Goal: Task Accomplishment & Management: Use online tool/utility

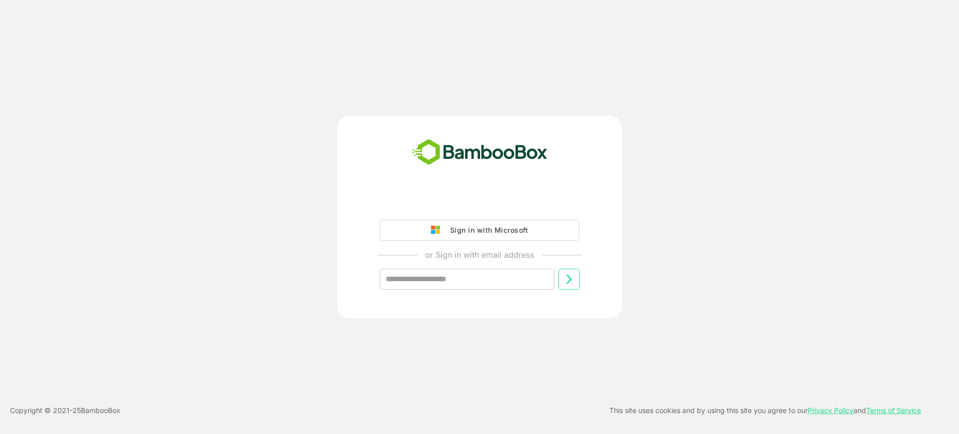
click at [461, 186] on div "Sign in with Microsoft or Sign in with email address ​" at bounding box center [479, 217] width 285 height 202
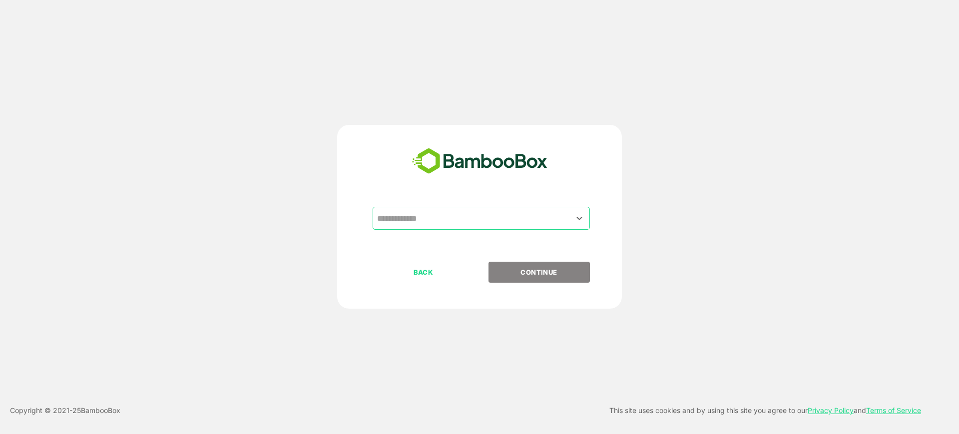
click at [475, 221] on input "text" at bounding box center [480, 218] width 213 height 19
click at [442, 221] on input "text" at bounding box center [480, 218] width 213 height 19
click at [574, 215] on icon "Open" at bounding box center [579, 218] width 12 height 12
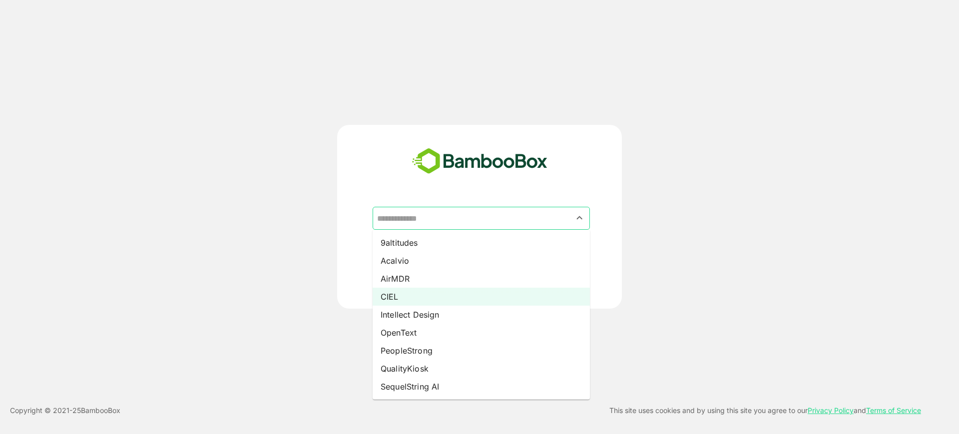
click at [441, 305] on ul "9altitudes Acalvio AirMDR CIEL Intellect Design OpenText PeopleStrong QualityKi…" at bounding box center [480, 315] width 217 height 170
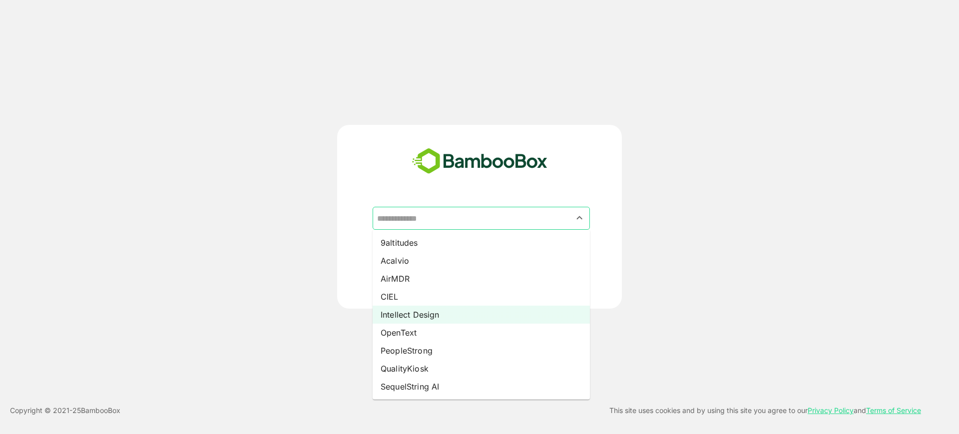
click at [476, 314] on li "Intellect Design" at bounding box center [480, 315] width 217 height 18
type input "**********"
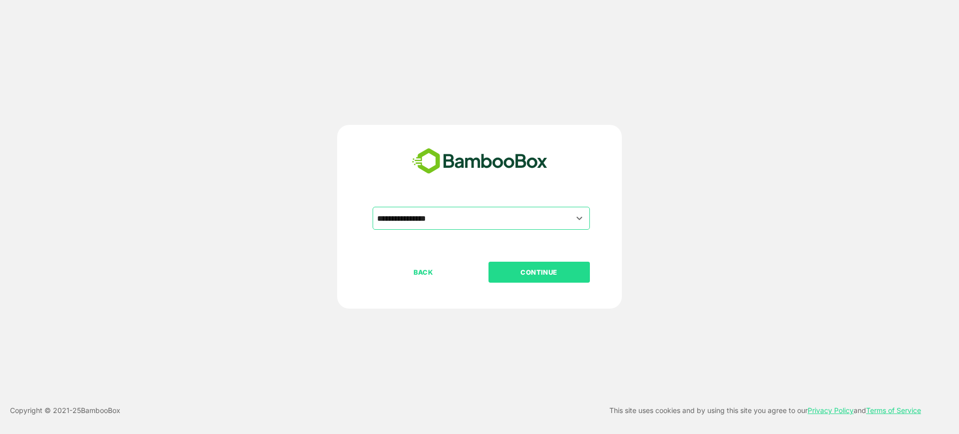
click at [532, 275] on p "CONTINUE" at bounding box center [539, 272] width 100 height 11
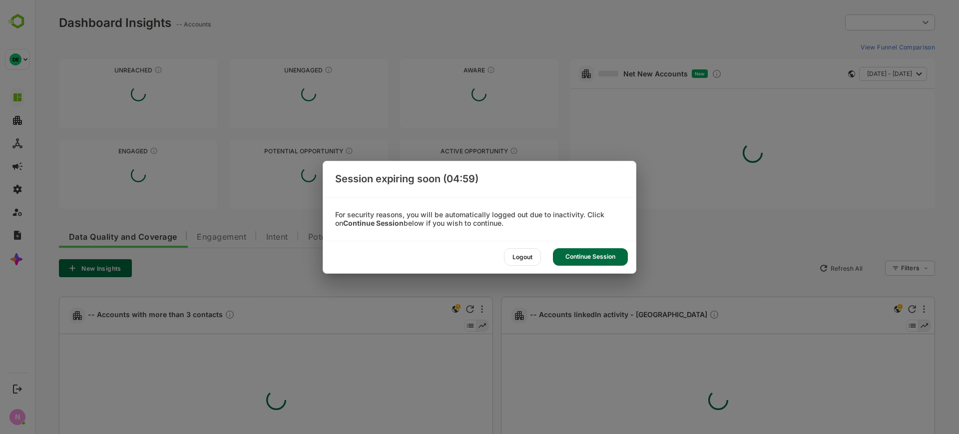
type input "**********"
drag, startPoint x: 608, startPoint y: 256, endPoint x: 508, endPoint y: 212, distance: 108.8
click at [608, 256] on div "Continue Session" at bounding box center [590, 256] width 75 height 17
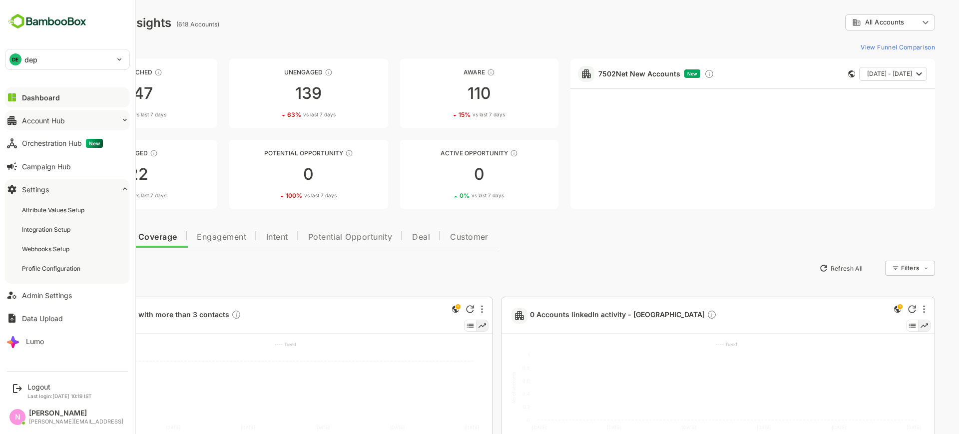
click at [46, 123] on div "Account Hub" at bounding box center [43, 120] width 43 height 8
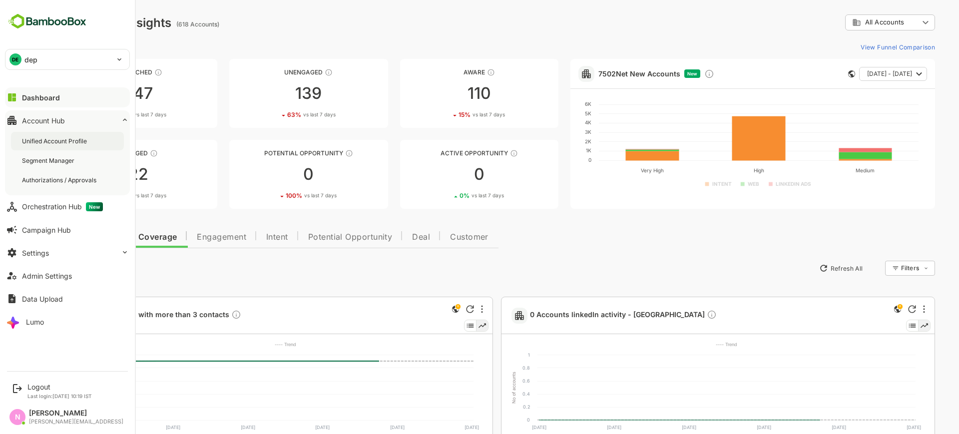
click at [50, 136] on div "Unified Account Profile" at bounding box center [67, 141] width 113 height 18
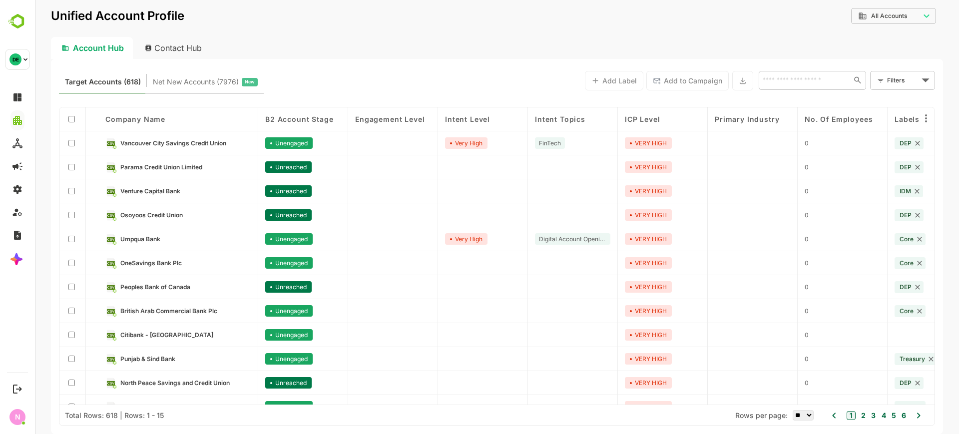
click at [161, 50] on div "Contact Hub" at bounding box center [174, 48] width 74 height 22
type input "**********"
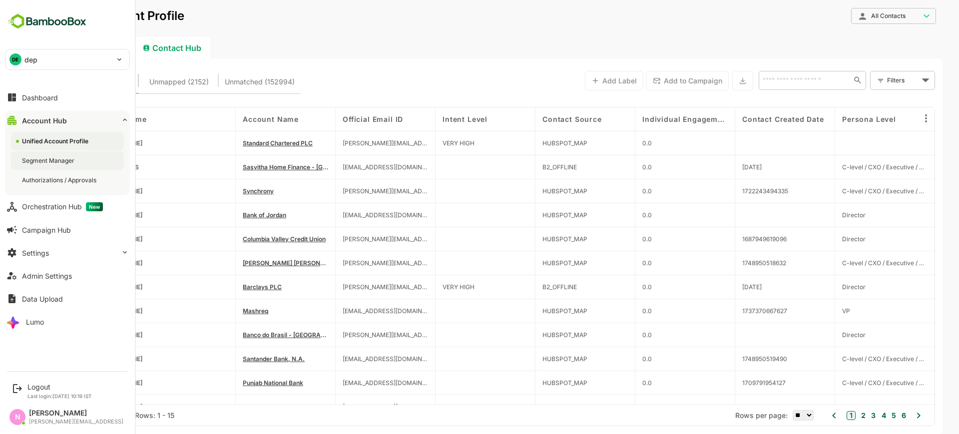
click at [38, 160] on div "Segment Manager" at bounding box center [49, 160] width 54 height 8
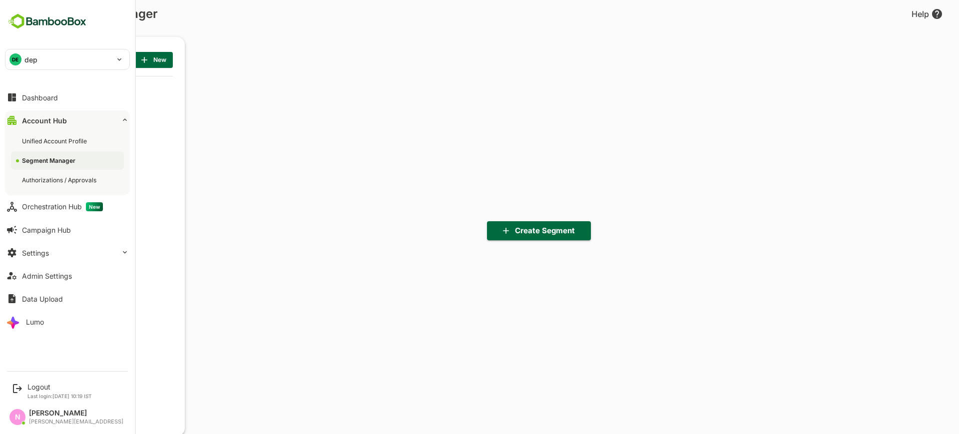
scroll to position [302, 123]
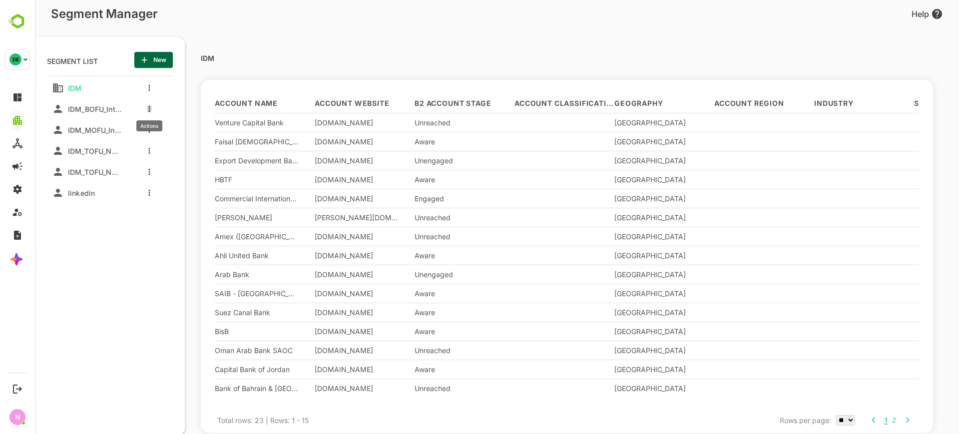
click at [150, 112] on button "more actions" at bounding box center [149, 108] width 5 height 9
click at [164, 143] on div at bounding box center [164, 145] width 18 height 7
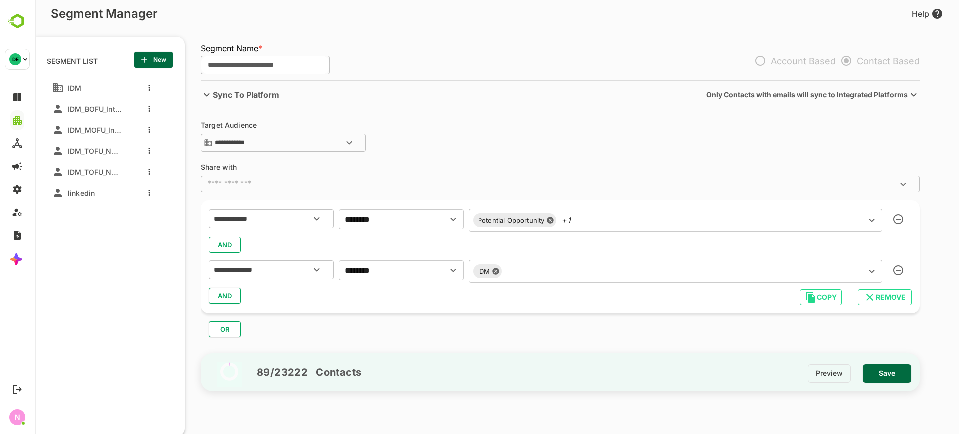
click at [625, 228] on div "Potential Opportunity +1 ​" at bounding box center [674, 220] width 413 height 23
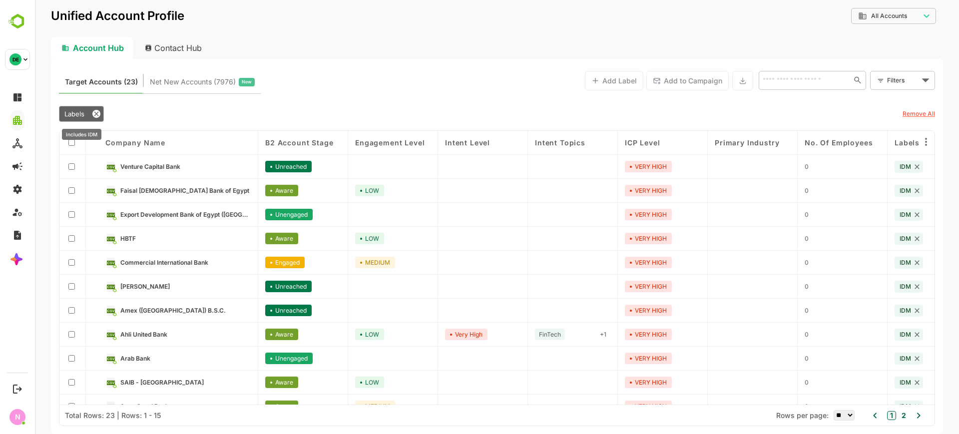
click at [96, 113] on icon at bounding box center [96, 113] width 4 height 4
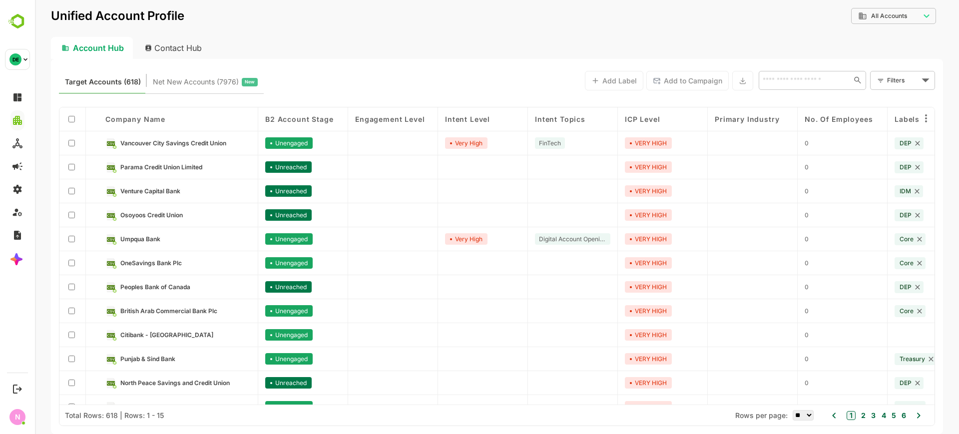
click at [187, 50] on div "Contact Hub" at bounding box center [174, 48] width 74 height 22
type input "**********"
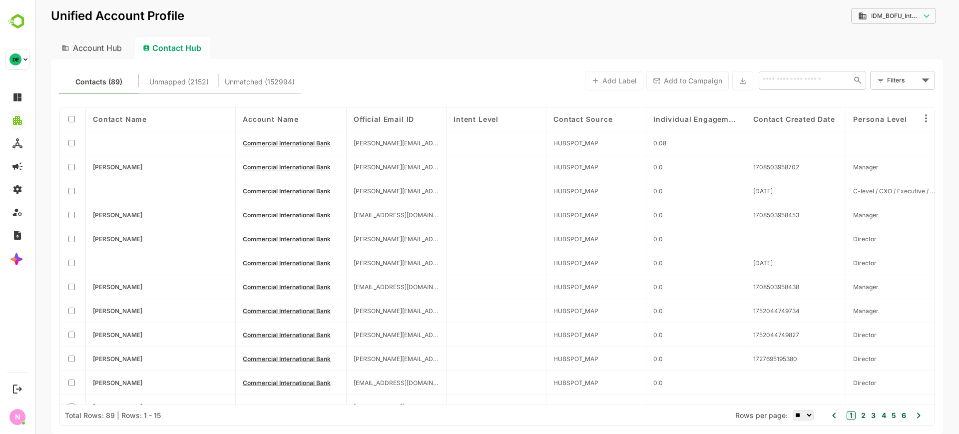
drag, startPoint x: 333, startPoint y: 117, endPoint x: 353, endPoint y: 118, distance: 21.0
click at [353, 118] on div "Contact Name Account Name Official Email ID Intent Level Contact Source Individ…" at bounding box center [496, 255] width 875 height 297
